Goal: Task Accomplishment & Management: Use online tool/utility

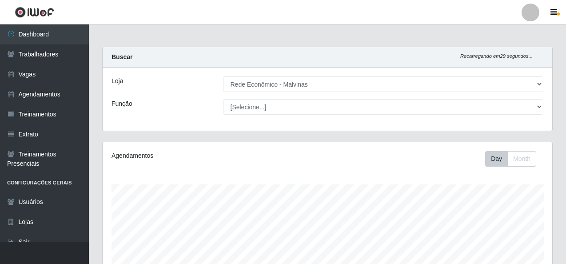
select select "194"
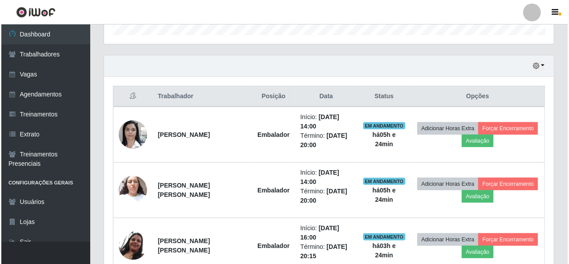
scroll to position [300, 0]
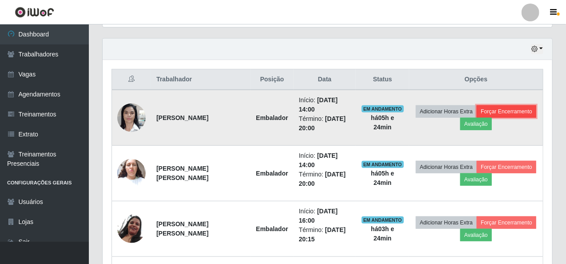
click at [509, 112] on button "Forçar Encerramento" at bounding box center [507, 111] width 60 height 12
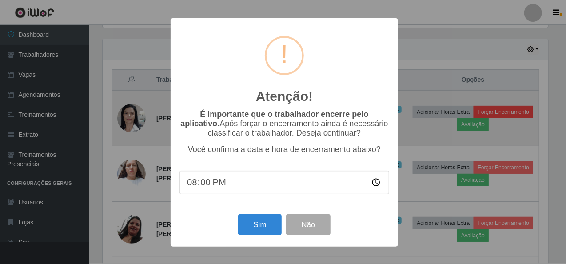
scroll to position [184, 446]
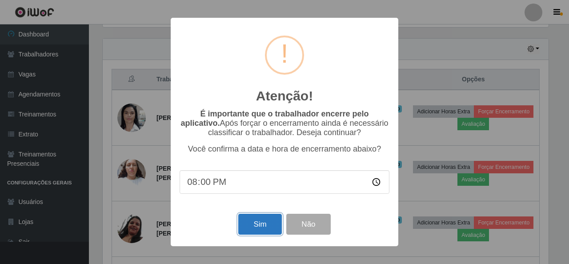
click at [249, 224] on button "Sim" at bounding box center [259, 224] width 43 height 21
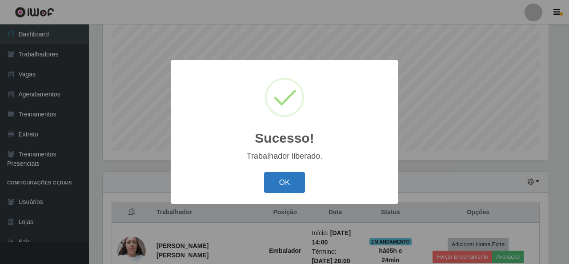
click at [289, 174] on button "OK" at bounding box center [284, 182] width 41 height 21
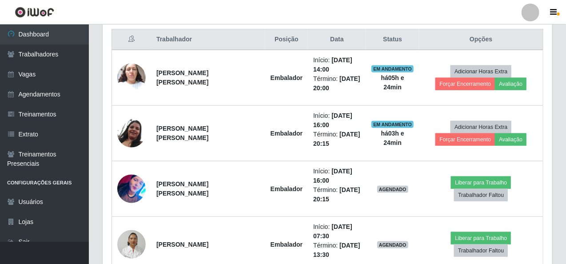
scroll to position [344, 0]
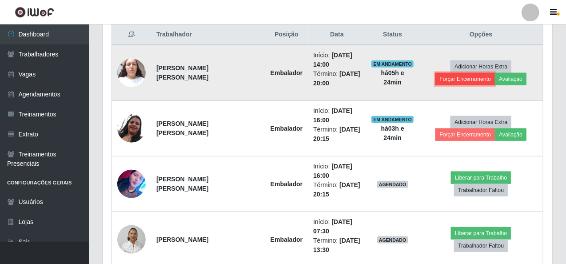
click at [477, 75] on button "Forçar Encerramento" at bounding box center [466, 79] width 60 height 12
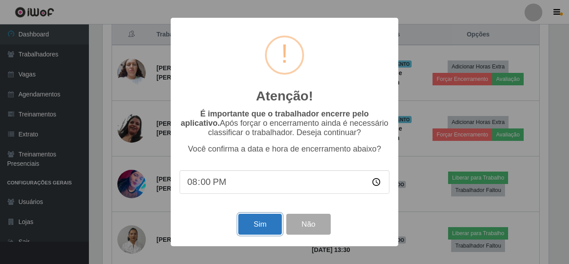
click at [262, 225] on button "Sim" at bounding box center [259, 224] width 43 height 21
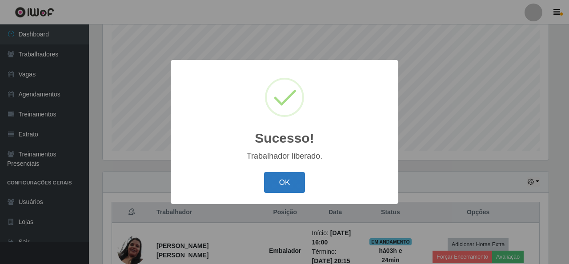
click at [294, 186] on button "OK" at bounding box center [284, 182] width 41 height 21
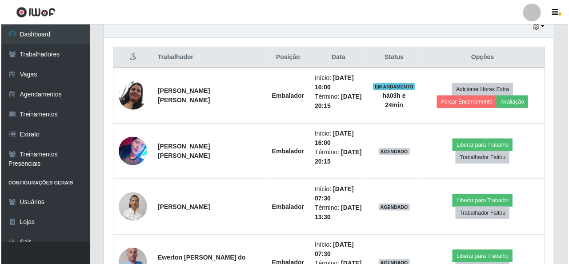
scroll to position [344, 0]
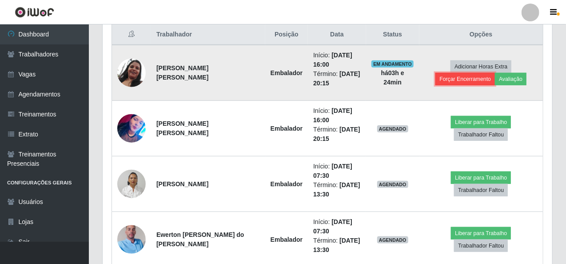
click at [474, 73] on button "Forçar Encerramento" at bounding box center [466, 79] width 60 height 12
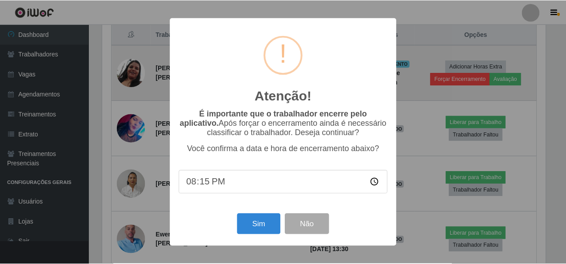
scroll to position [184, 446]
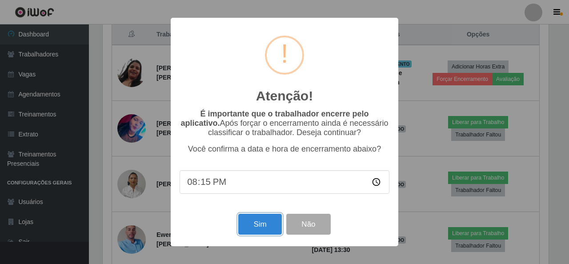
click at [254, 233] on button "Sim" at bounding box center [259, 224] width 43 height 21
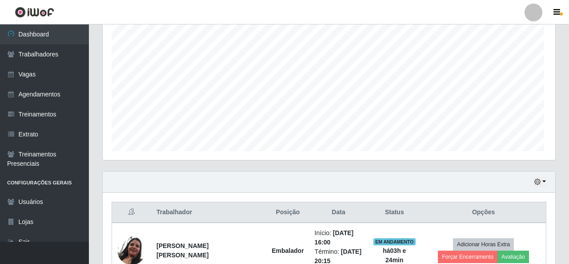
scroll to position [0, 0]
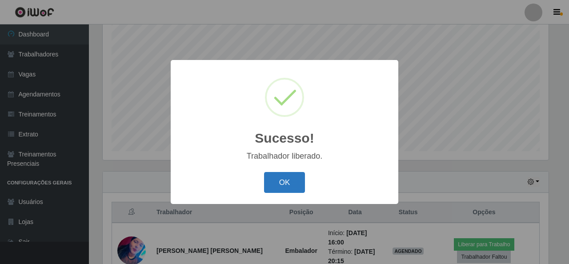
click at [286, 187] on button "OK" at bounding box center [284, 182] width 41 height 21
